Goal: Navigation & Orientation: Find specific page/section

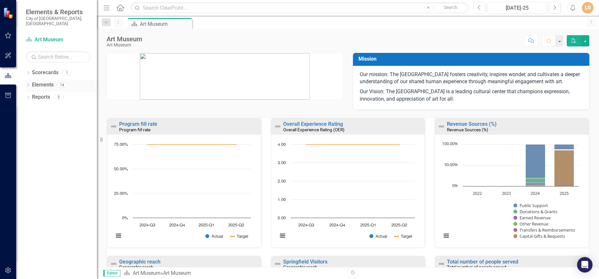
click at [27, 84] on icon "Dropdown" at bounding box center [28, 86] width 5 height 4
click at [33, 96] on icon "Dropdown" at bounding box center [31, 98] width 5 height 4
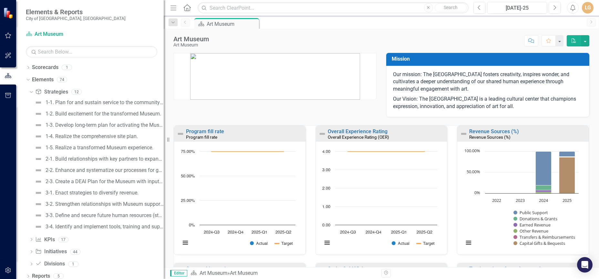
drag, startPoint x: 98, startPoint y: 148, endPoint x: 164, endPoint y: 148, distance: 65.6
click at [164, 148] on div "Resize" at bounding box center [166, 139] width 5 height 279
click at [61, 139] on div "1-4. Realize the comprehensive site plan." at bounding box center [92, 137] width 92 height 6
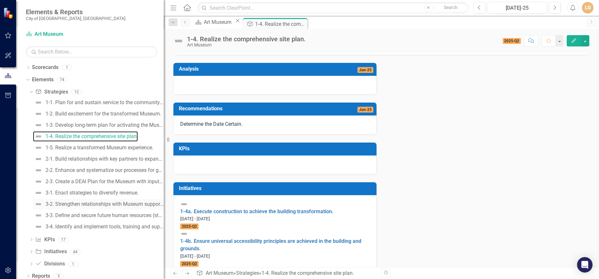
scroll to position [4, 0]
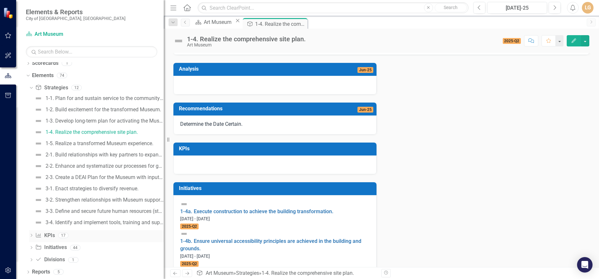
click at [32, 236] on icon "Dropdown" at bounding box center [31, 237] width 5 height 4
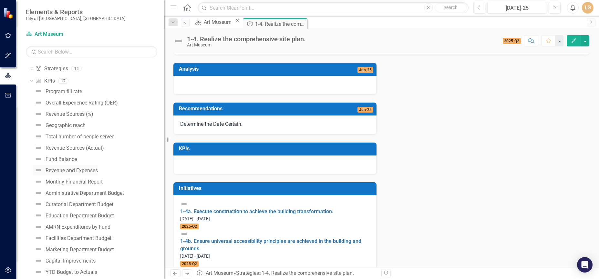
scroll to position [0, 0]
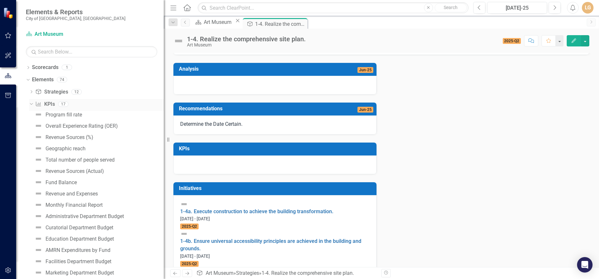
click at [30, 103] on icon "Dropdown" at bounding box center [31, 104] width 4 height 5
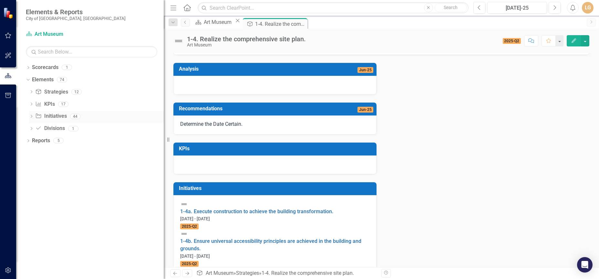
click at [33, 116] on icon "Dropdown" at bounding box center [31, 117] width 5 height 4
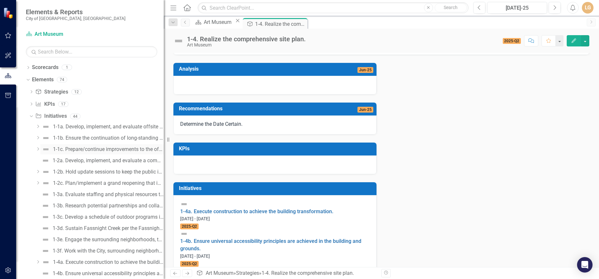
click at [85, 151] on div "1-1c. Prepare/continue improvements to the off-site location for Museum operati…" at bounding box center [108, 150] width 111 height 6
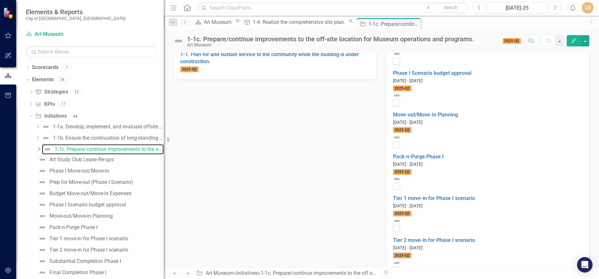
scroll to position [438, 0]
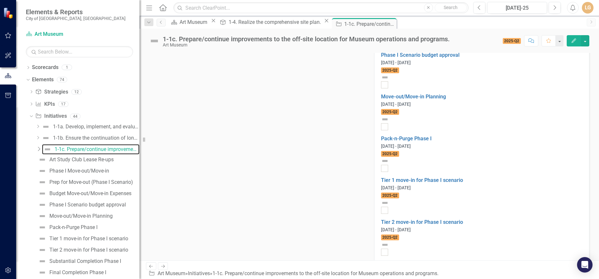
drag, startPoint x: 164, startPoint y: 150, endPoint x: 138, endPoint y: 150, distance: 26.5
click at [140, 150] on div "Resize" at bounding box center [142, 139] width 5 height 279
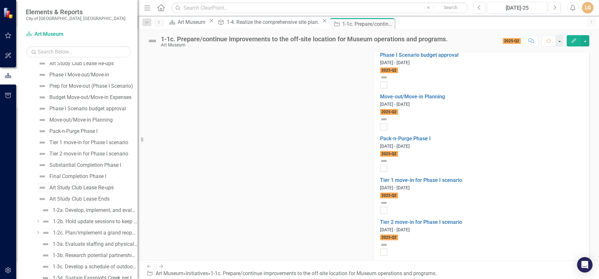
scroll to position [97, 0]
click at [67, 211] on div "1-2a. Develop, implement, and evaluate a communication plan during closure." at bounding box center [95, 210] width 85 height 6
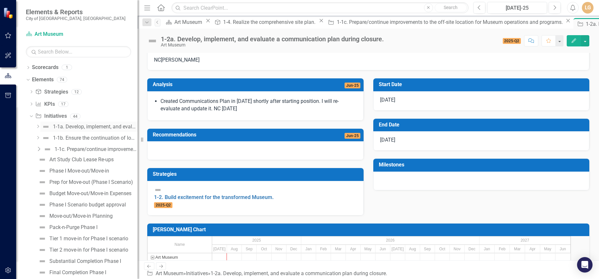
click at [87, 130] on div "1-1a. Develop, implement, and evaluate offsite programs." at bounding box center [95, 127] width 85 height 6
